Goal: Task Accomplishment & Management: Use online tool/utility

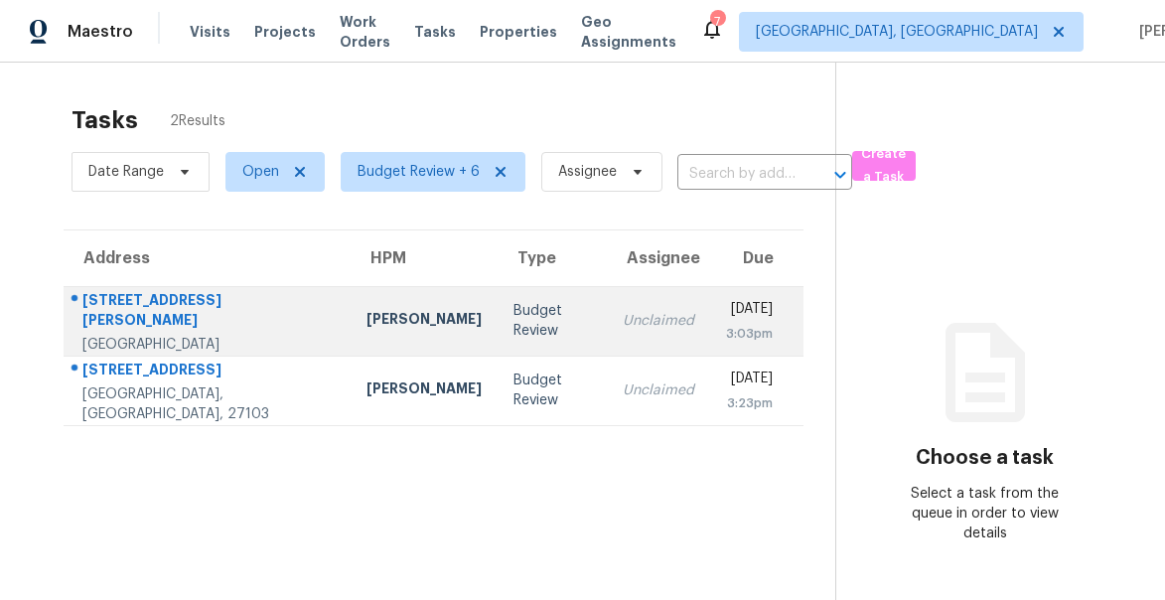
click at [133, 304] on div "[STREET_ADDRESS][PERSON_NAME]" at bounding box center [208, 312] width 252 height 45
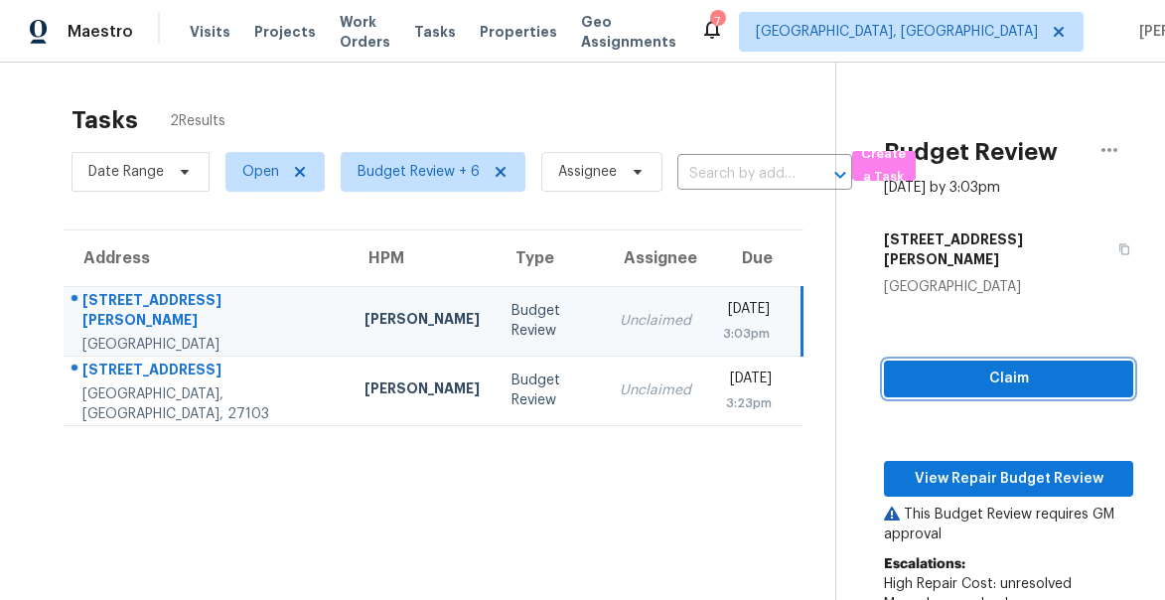
click at [980, 366] on span "Claim" at bounding box center [1008, 378] width 217 height 25
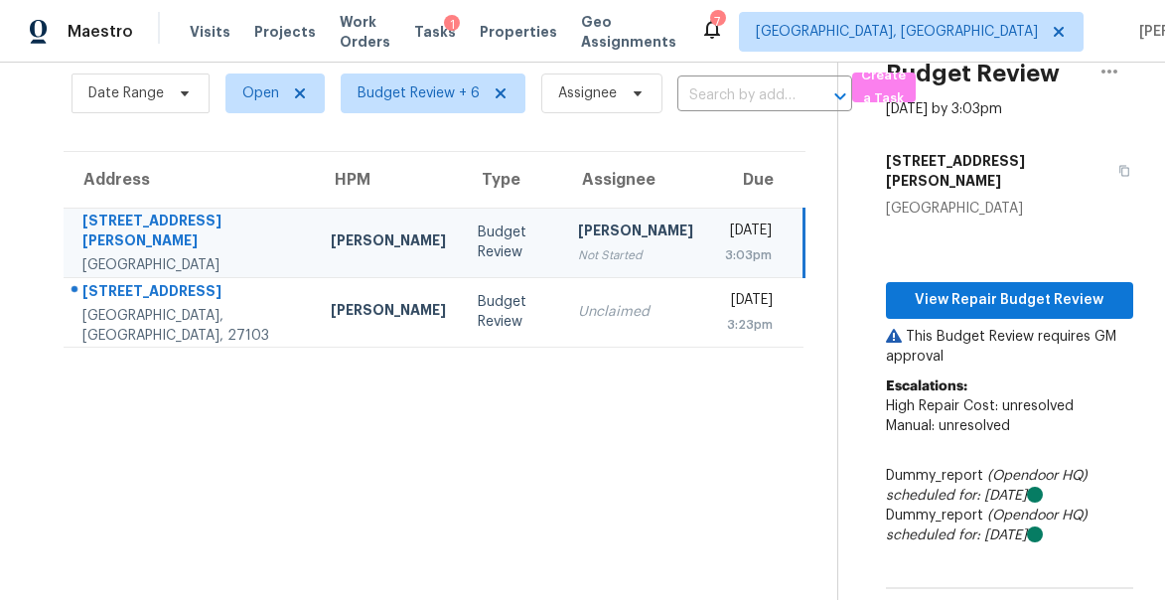
scroll to position [81, 0]
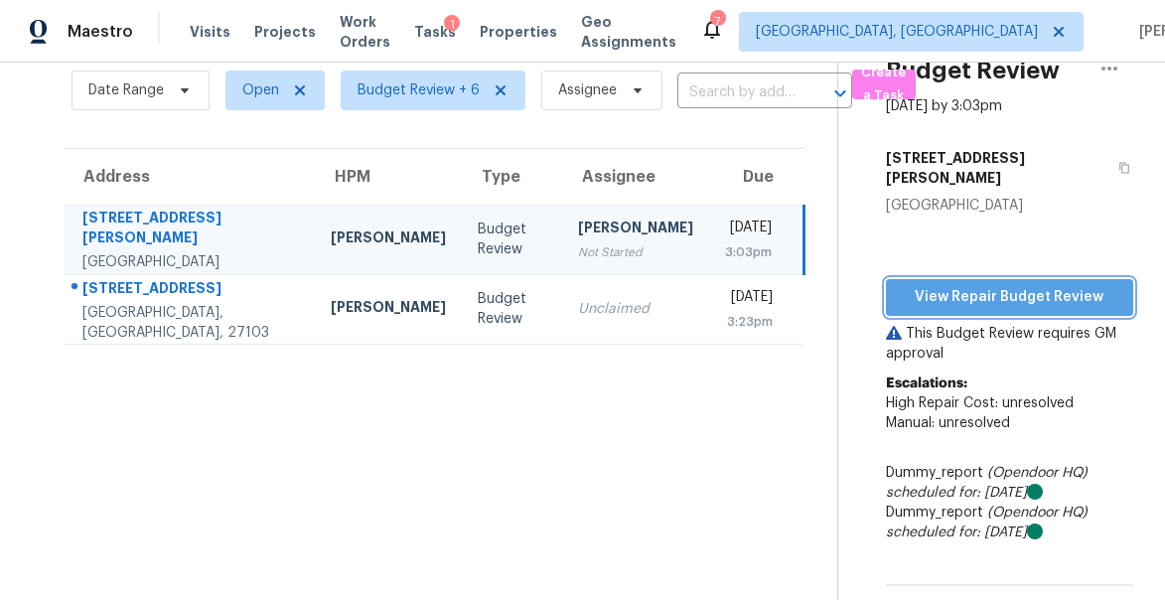
click at [972, 285] on span "View Repair Budget Review" at bounding box center [1010, 297] width 216 height 25
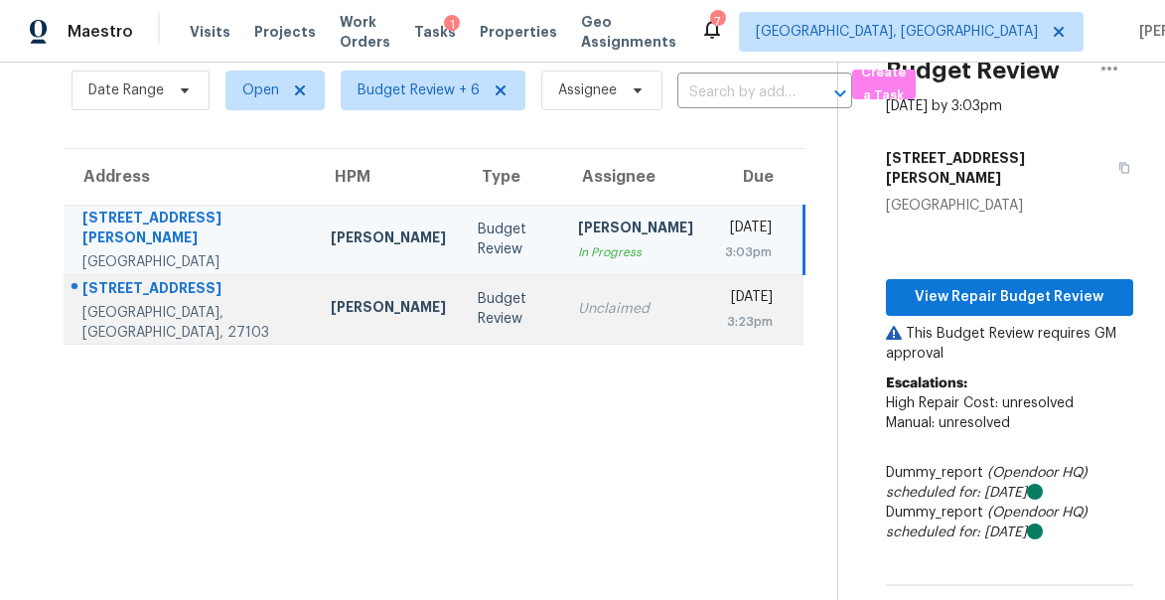
click at [119, 287] on div "2751 Bridgeport Dr" at bounding box center [190, 290] width 216 height 25
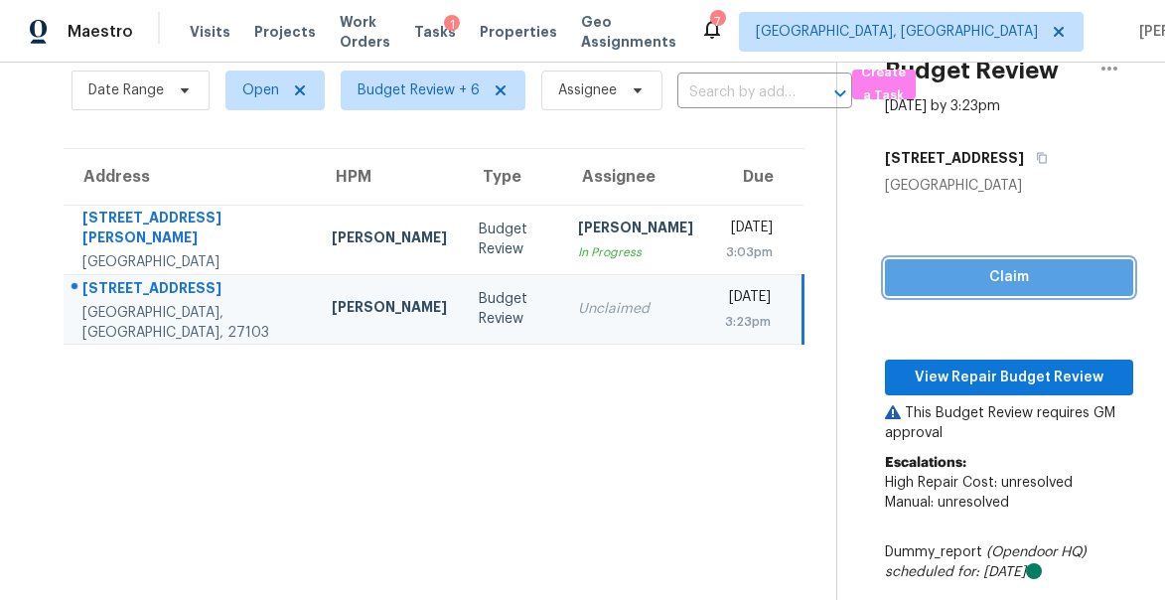
click at [969, 275] on span "Claim" at bounding box center [1009, 277] width 216 height 25
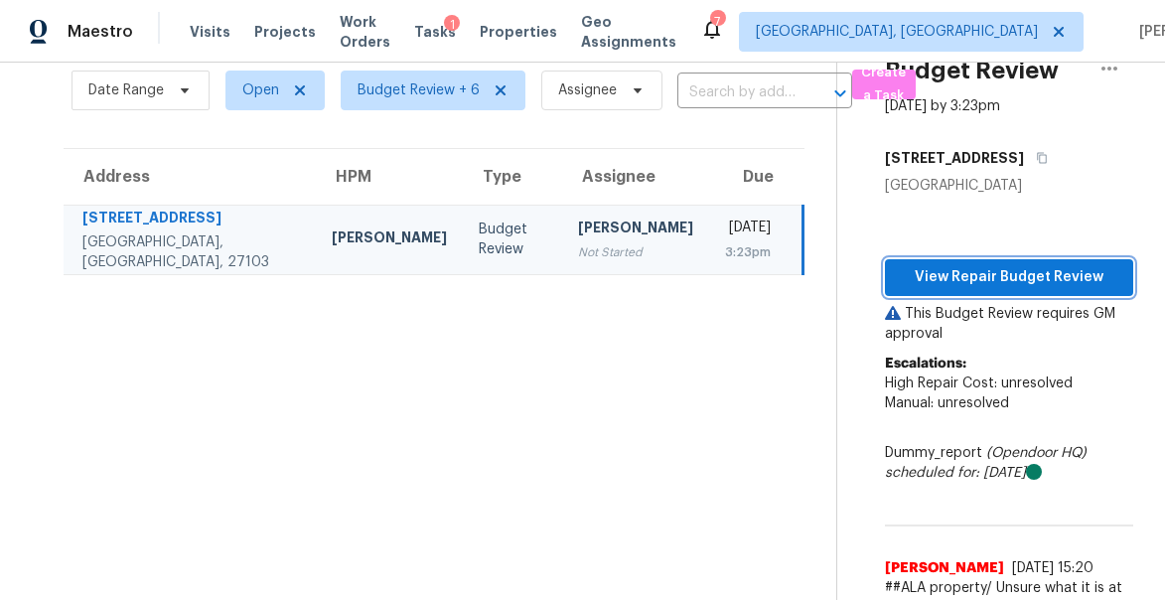
click at [969, 275] on span "View Repair Budget Review" at bounding box center [1009, 277] width 216 height 25
click at [992, 276] on span "View Repair Budget Review" at bounding box center [1009, 277] width 216 height 25
click at [974, 286] on span "View Repair Budget Review" at bounding box center [1009, 277] width 216 height 25
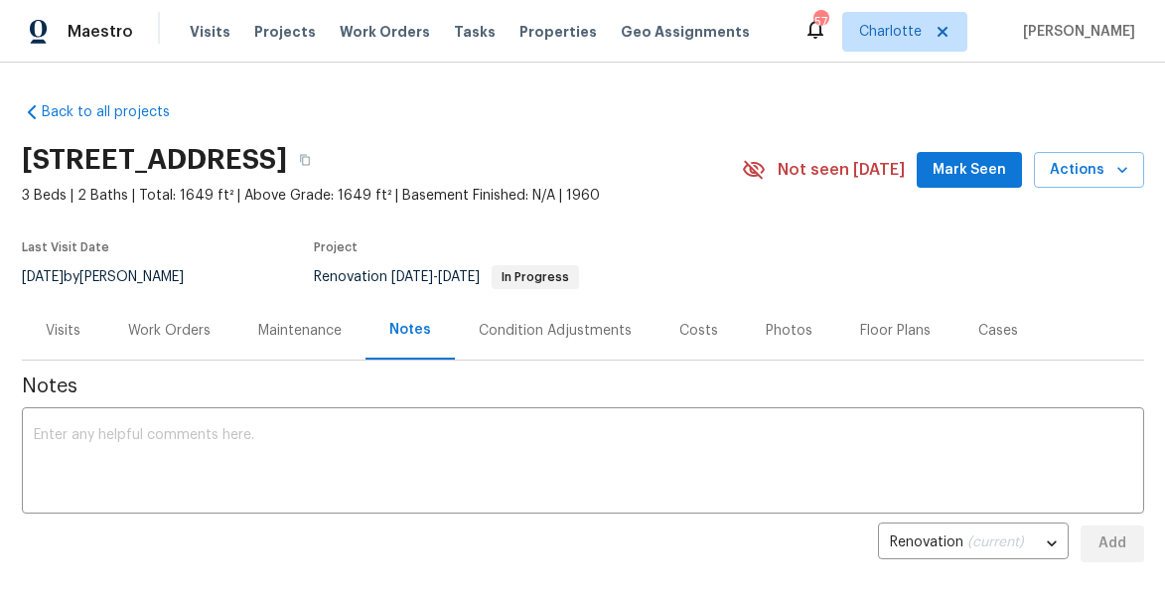
click at [998, 168] on span "Mark Seen" at bounding box center [969, 170] width 73 height 25
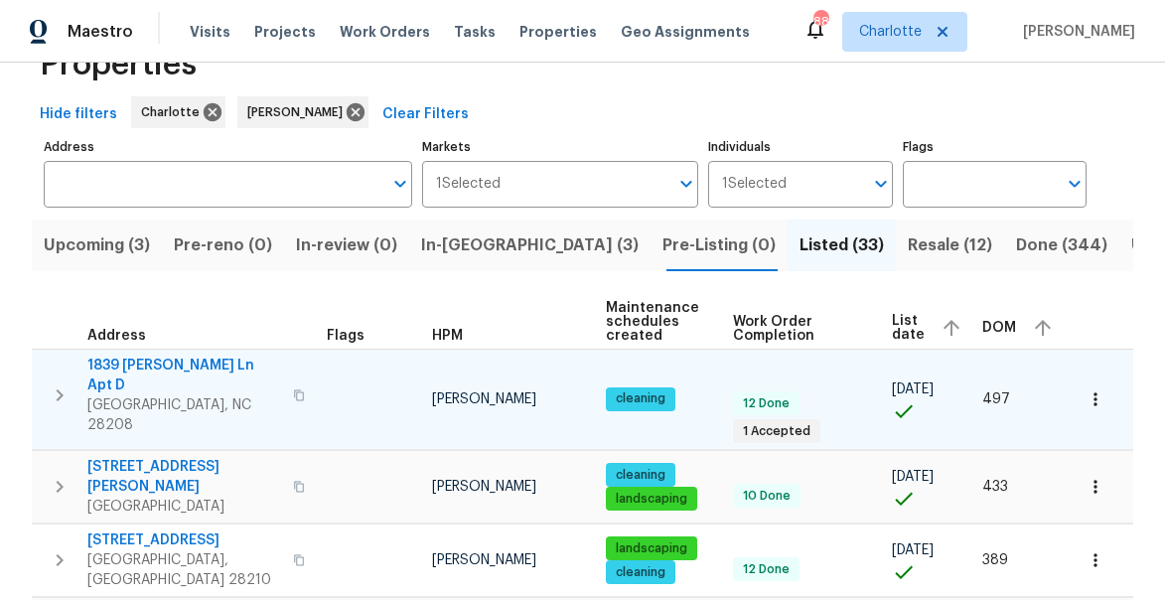
scroll to position [125, 0]
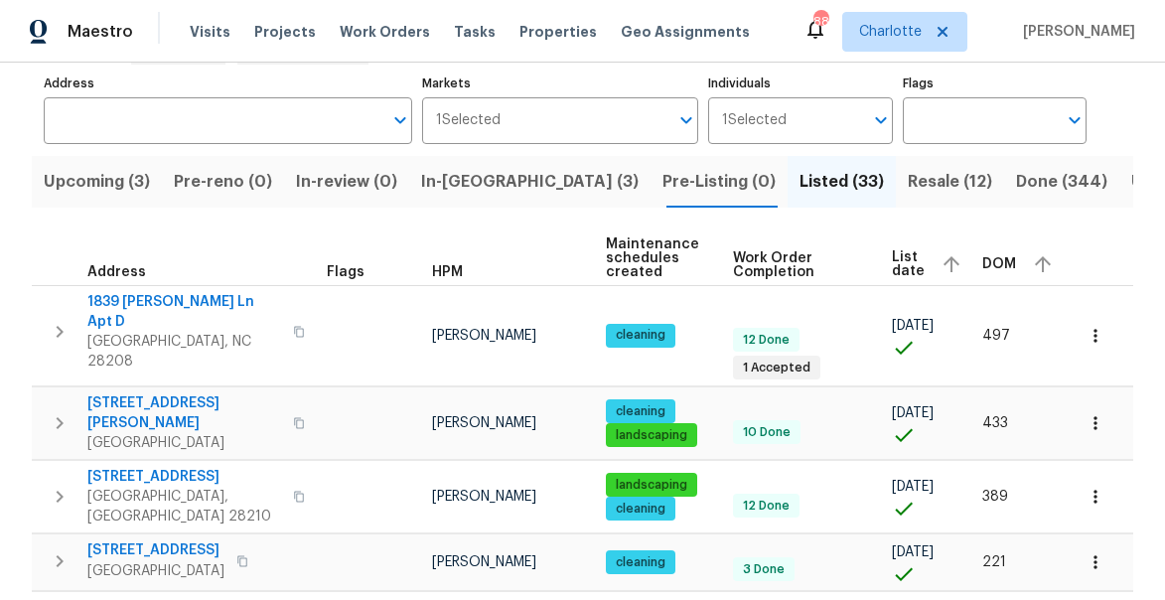
click at [464, 184] on span "In-[GEOGRAPHIC_DATA] (3)" at bounding box center [529, 182] width 217 height 28
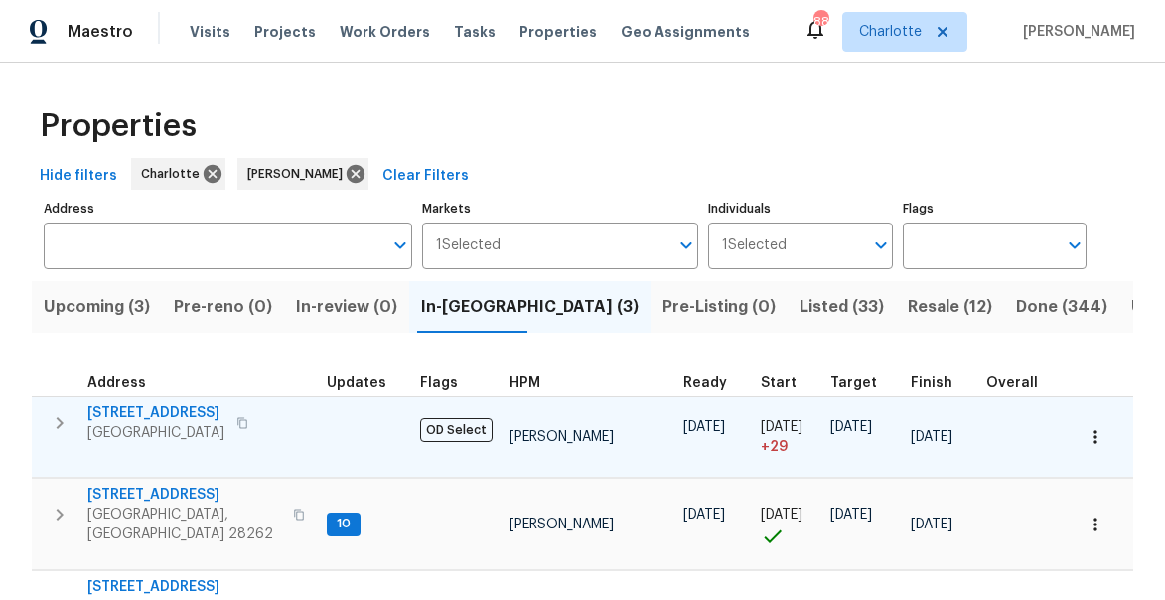
scroll to position [101, 0]
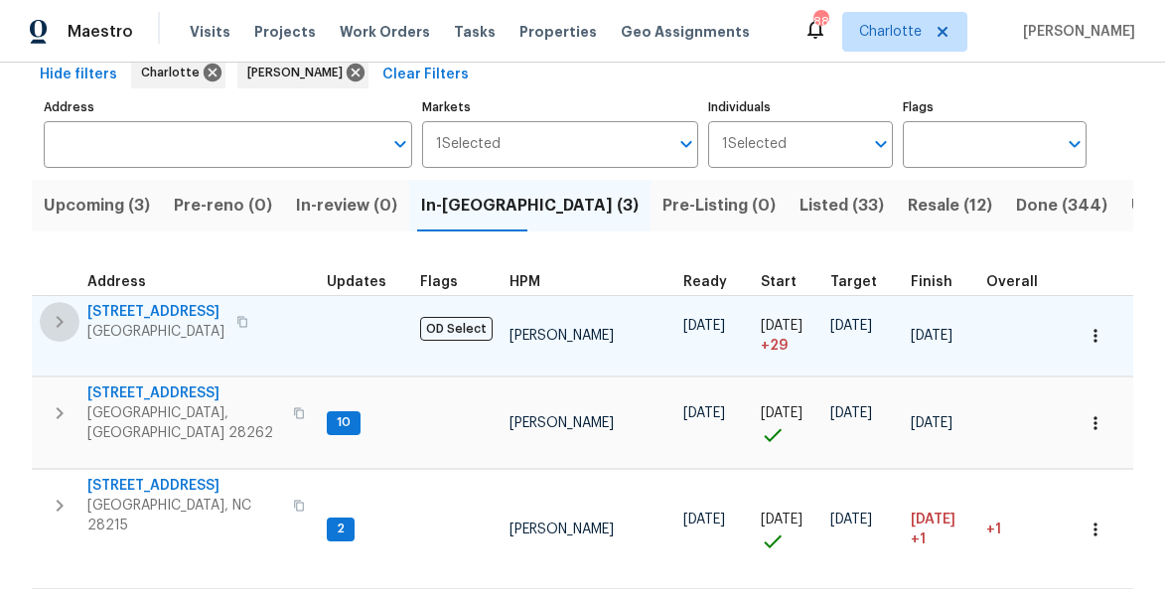
click at [66, 327] on icon "button" at bounding box center [60, 322] width 24 height 24
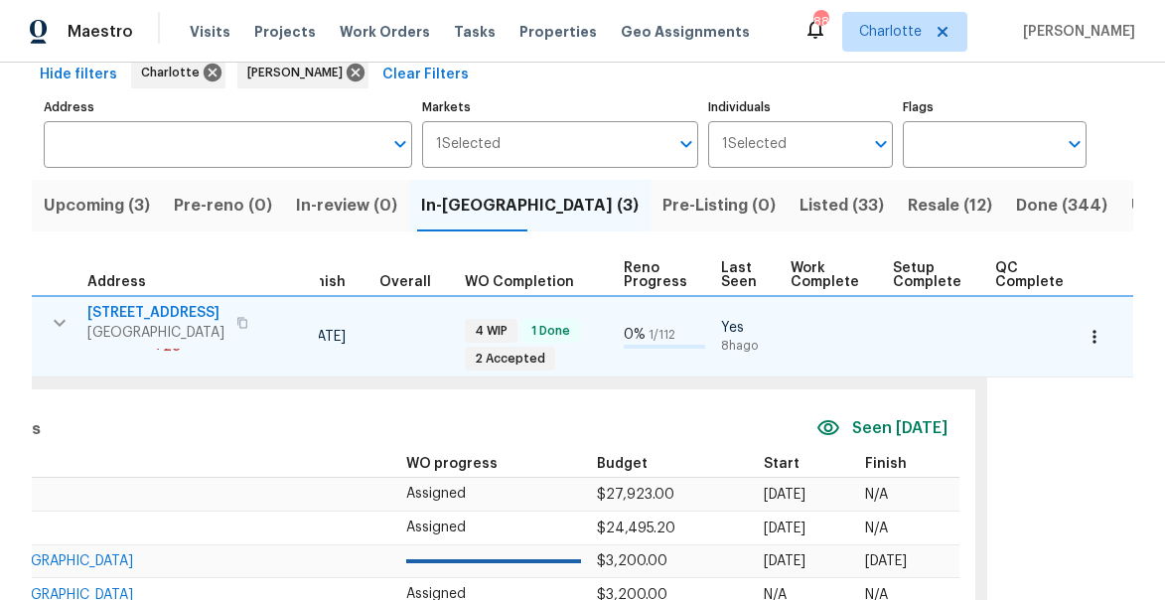
scroll to position [0, 0]
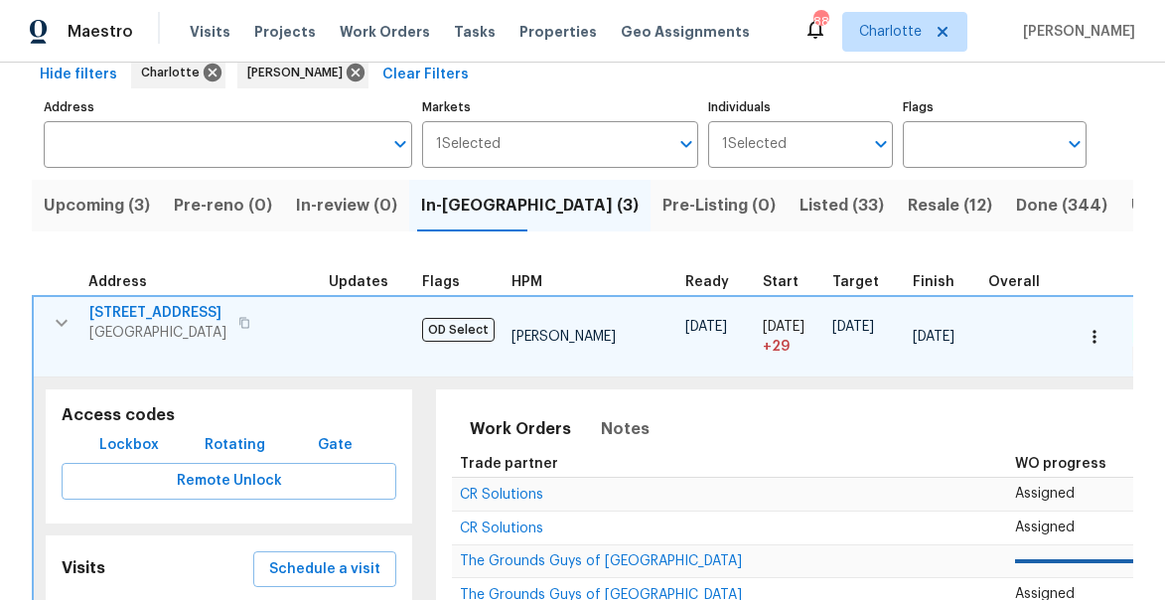
click at [60, 320] on icon "button" at bounding box center [62, 323] width 24 height 24
